Goal: Find specific page/section: Find specific page/section

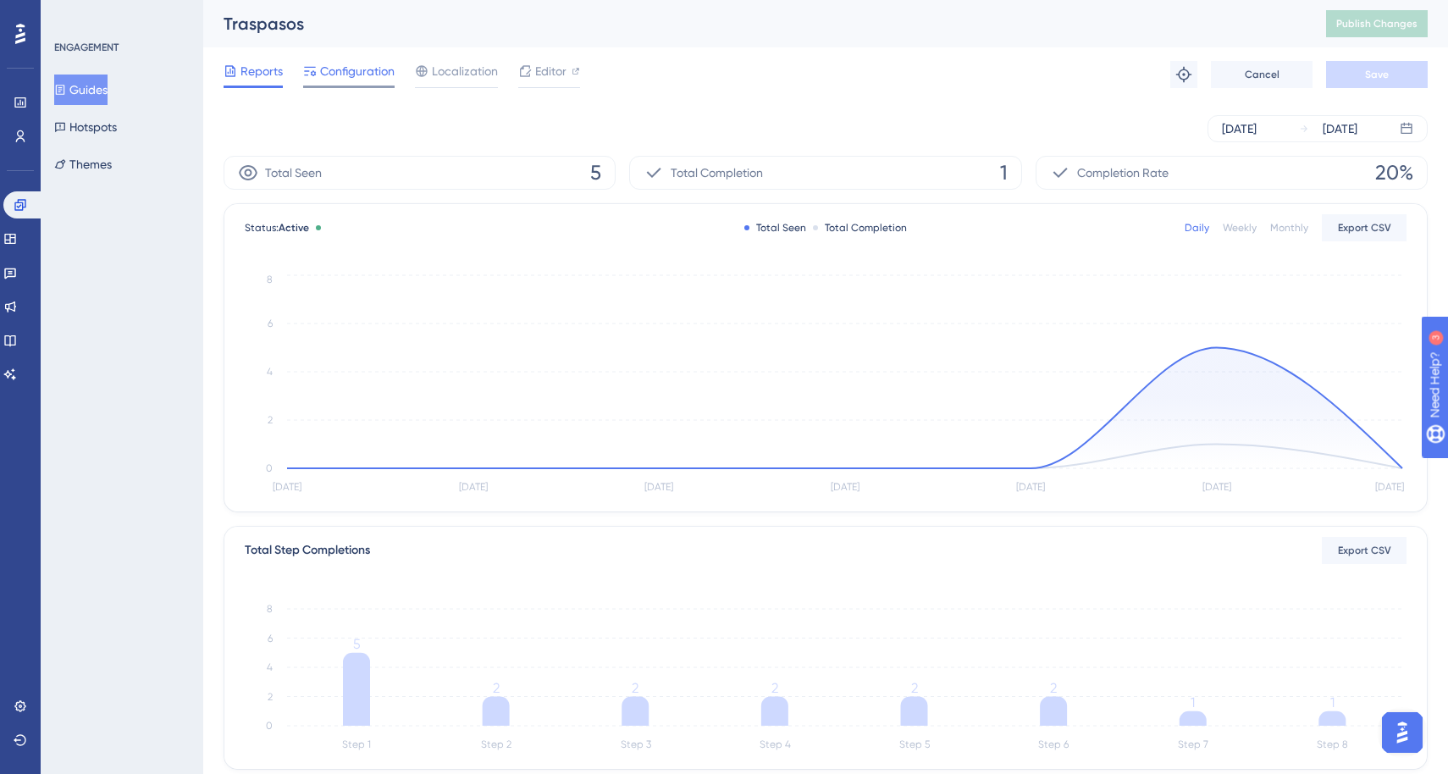
click at [341, 74] on span "Configuration" at bounding box center [357, 71] width 75 height 20
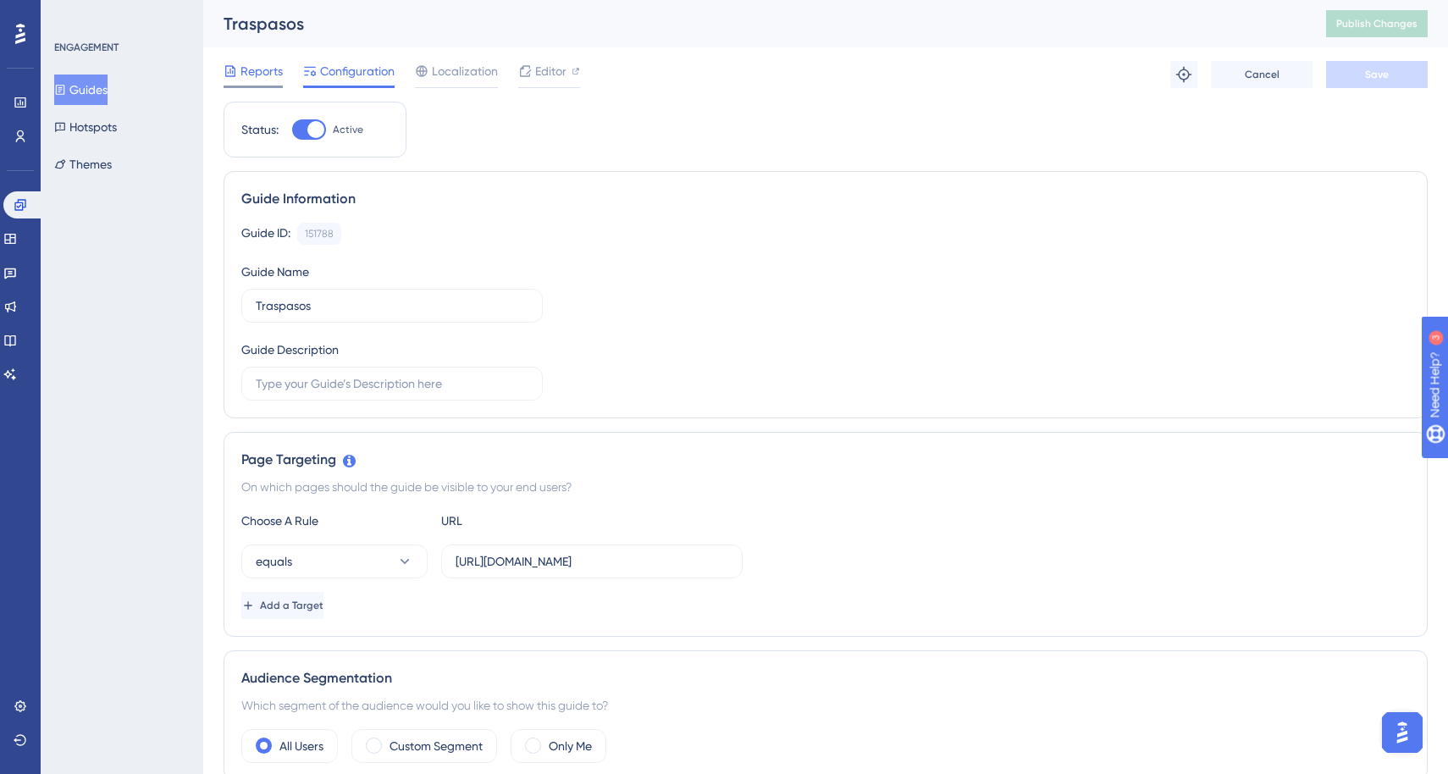
click at [249, 67] on span "Reports" at bounding box center [261, 71] width 42 height 20
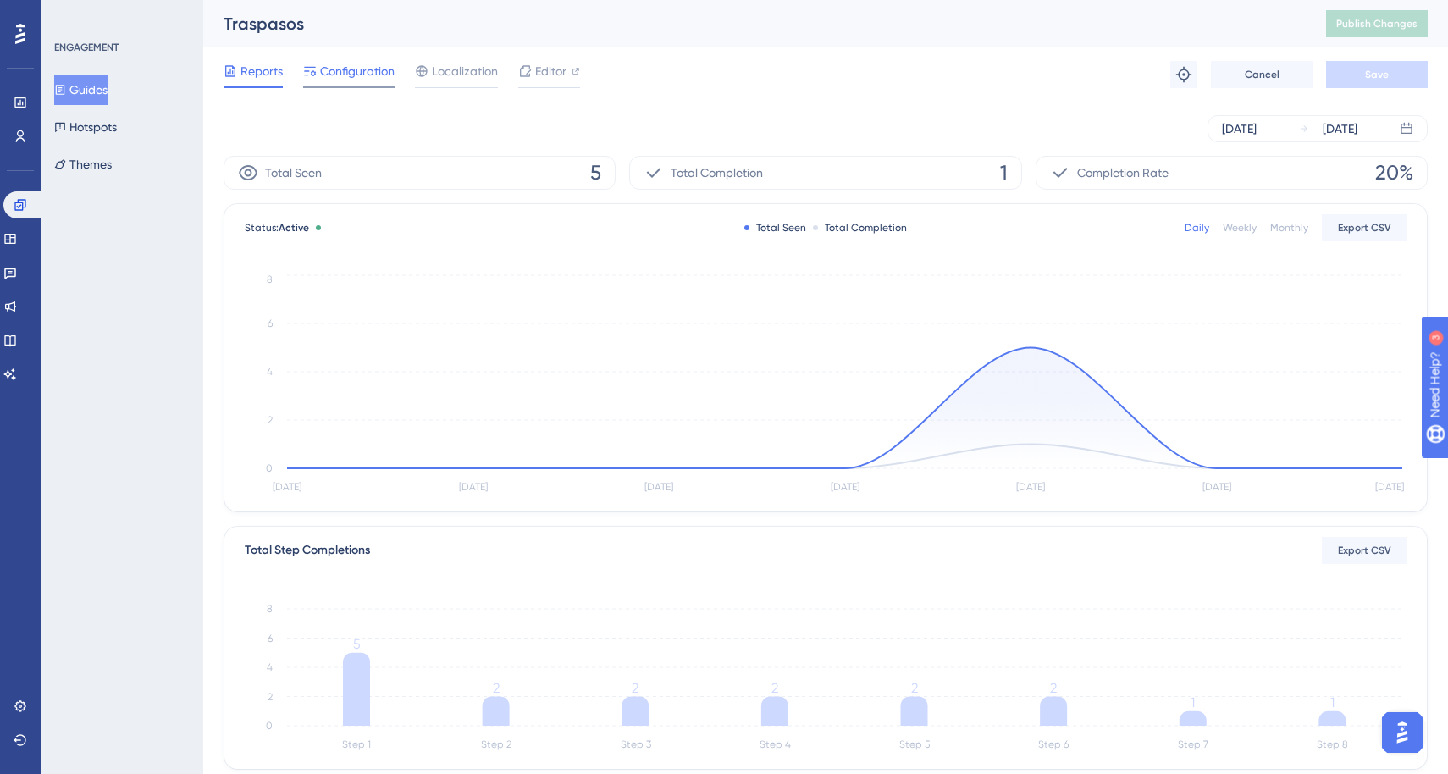
click at [352, 68] on span "Configuration" at bounding box center [357, 71] width 75 height 20
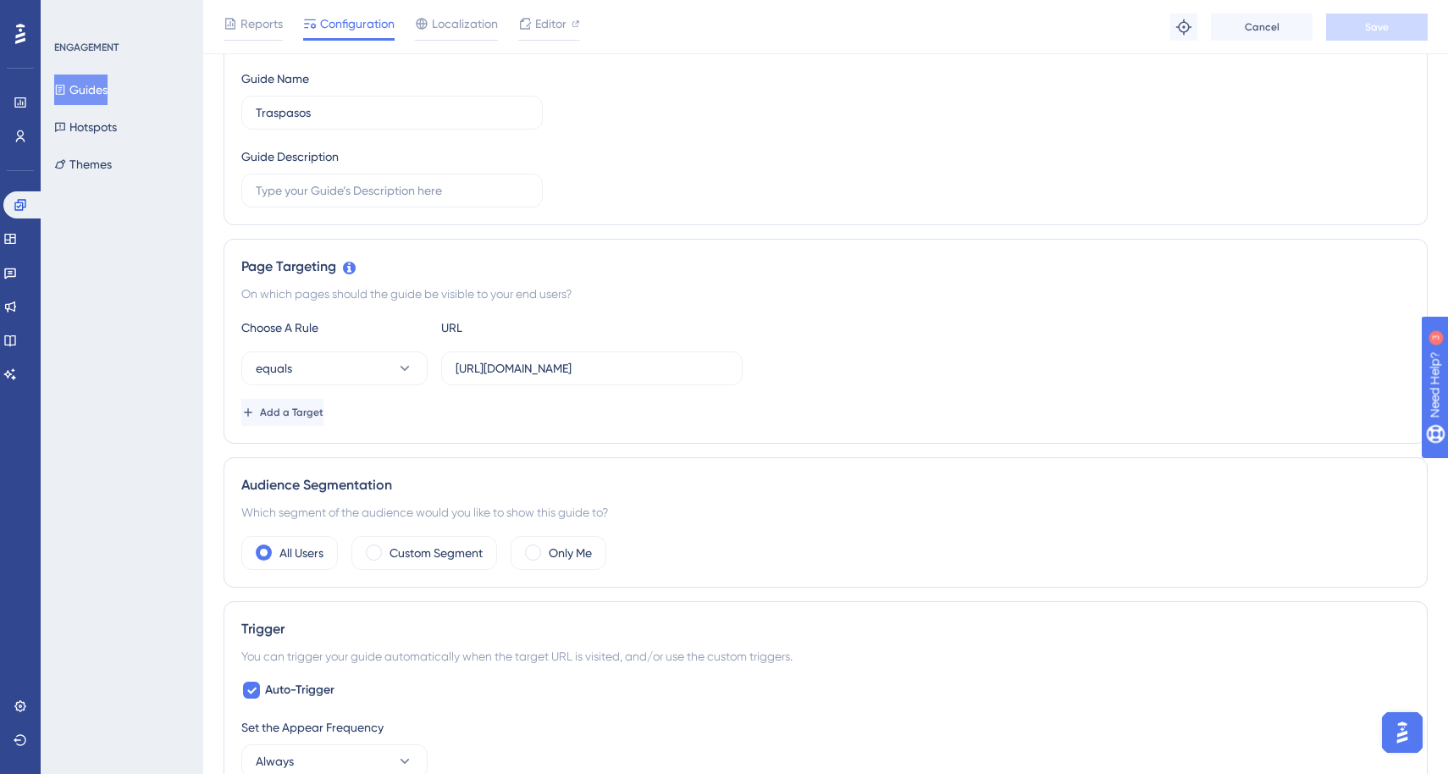
scroll to position [213, 0]
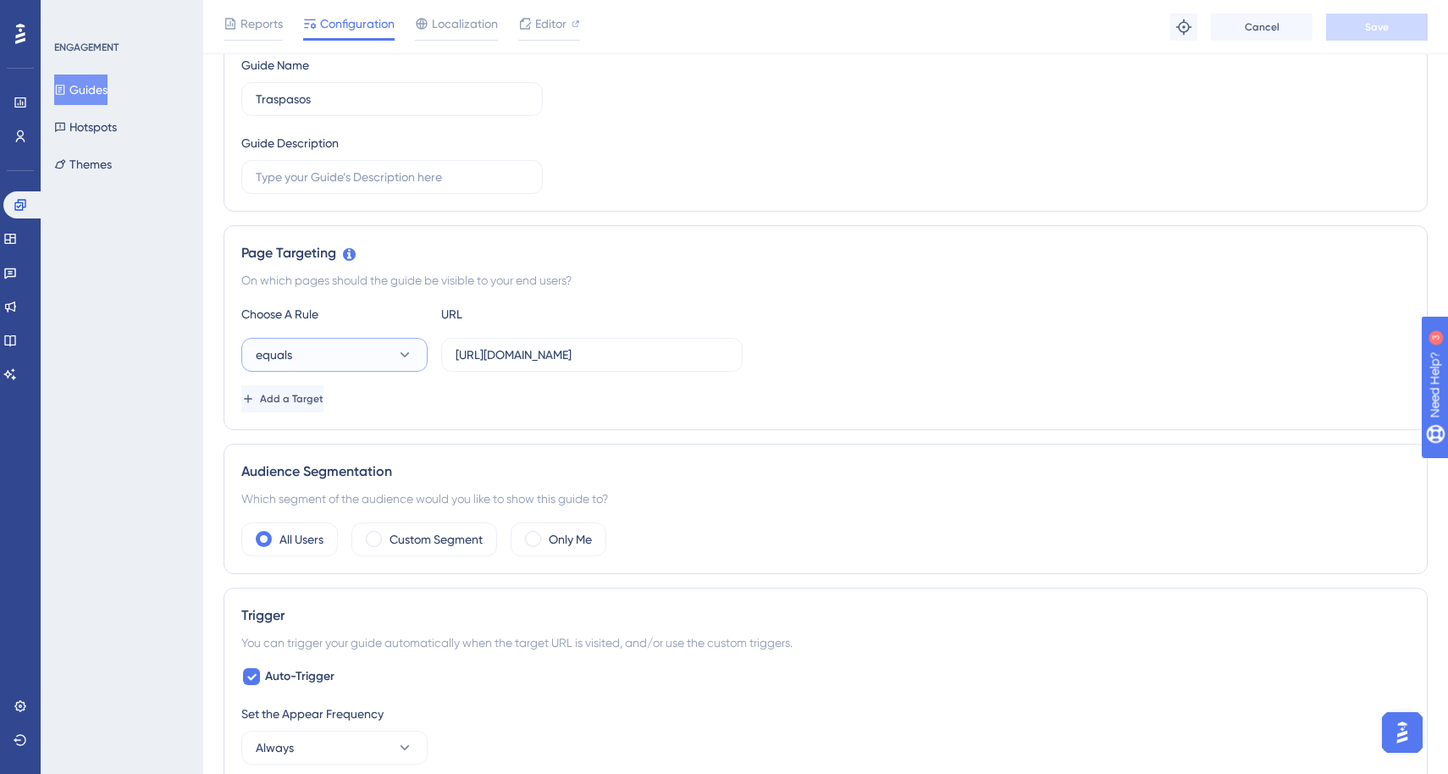
click at [397, 356] on icon at bounding box center [404, 354] width 17 height 17
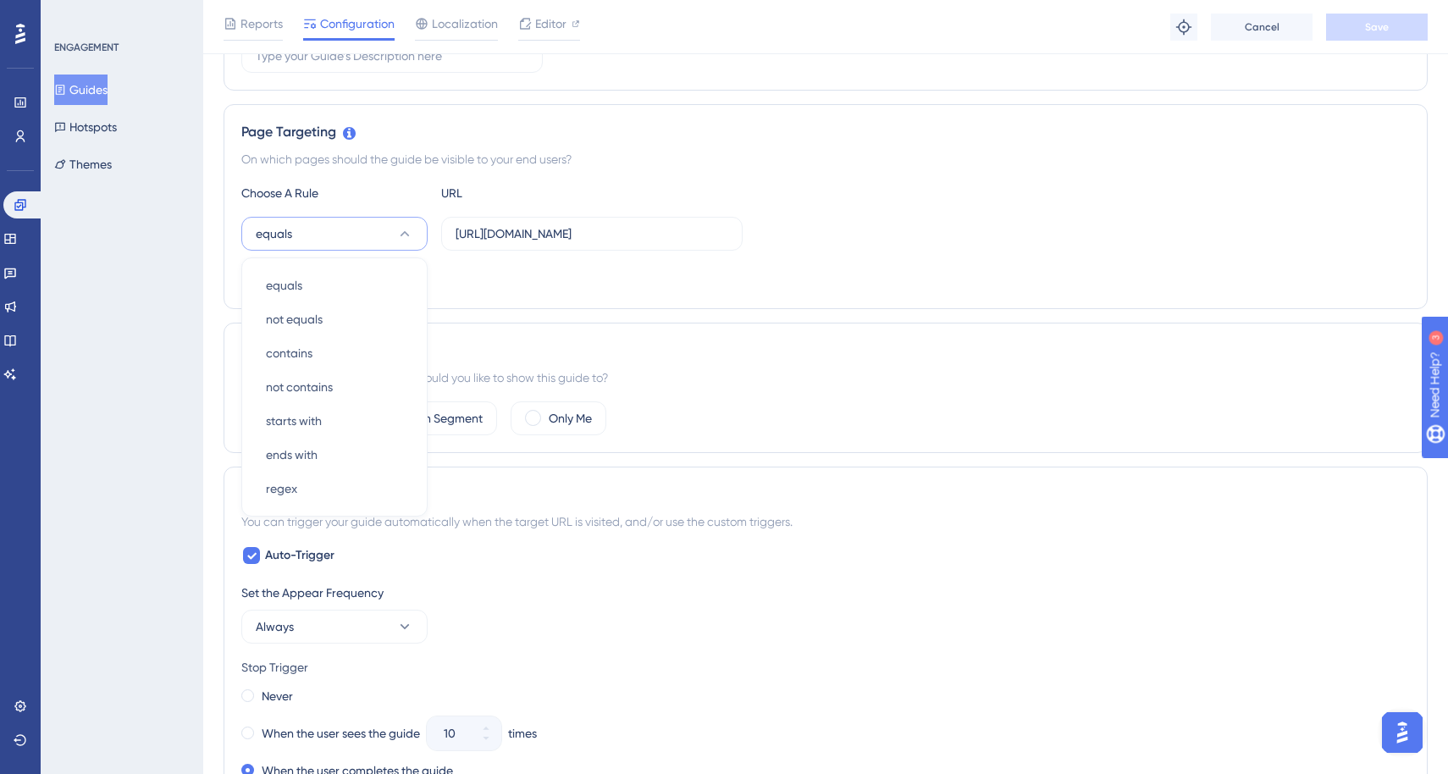
click at [843, 125] on div "Page Targeting" at bounding box center [825, 132] width 1169 height 20
